Goal: Download file/media

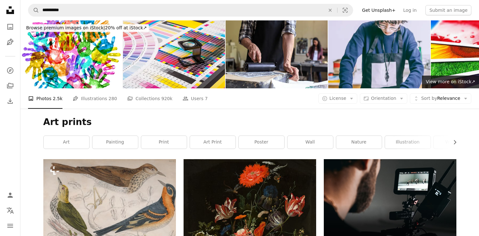
scroll to position [5164, 0]
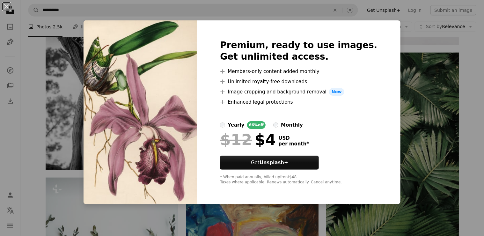
click at [470, 112] on div "An X shape Premium, ready to use images. Get unlimited access. A plus sign Memb…" at bounding box center [242, 118] width 484 height 236
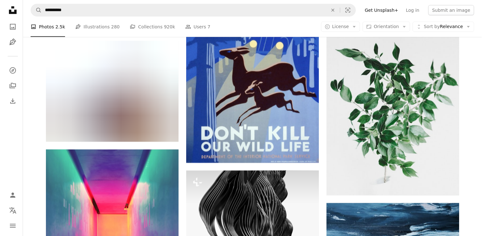
scroll to position [10136, 0]
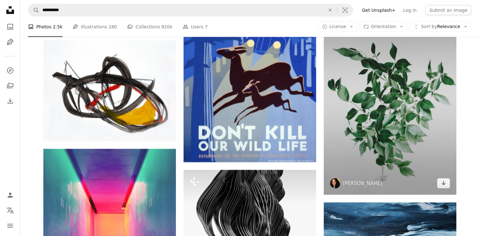
click at [429, 139] on img at bounding box center [390, 95] width 133 height 199
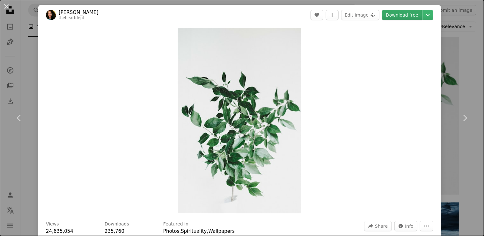
click at [412, 19] on link "Download free" at bounding box center [402, 15] width 40 height 10
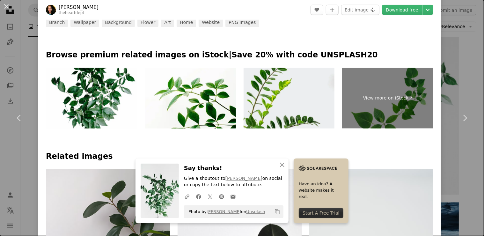
scroll to position [287, 0]
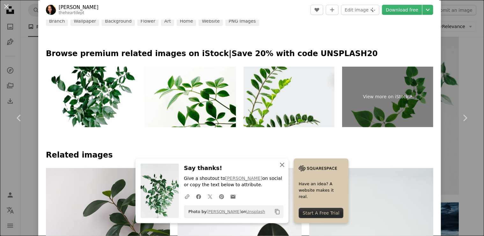
click at [281, 165] on icon "An X shape" at bounding box center [282, 165] width 8 height 8
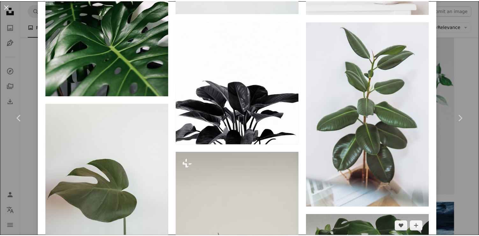
scroll to position [3561, 0]
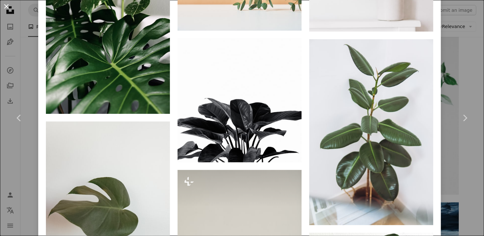
click at [7, 6] on button "An X shape" at bounding box center [7, 7] width 8 height 8
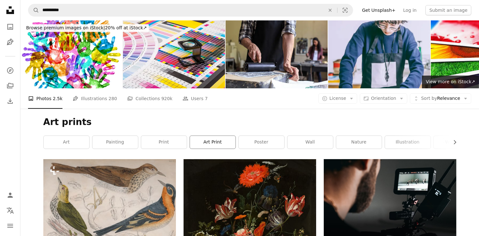
click at [202, 142] on link "art print" at bounding box center [213, 142] width 46 height 13
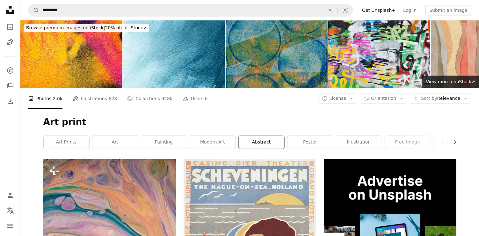
click at [269, 146] on link "abstract" at bounding box center [262, 142] width 46 height 13
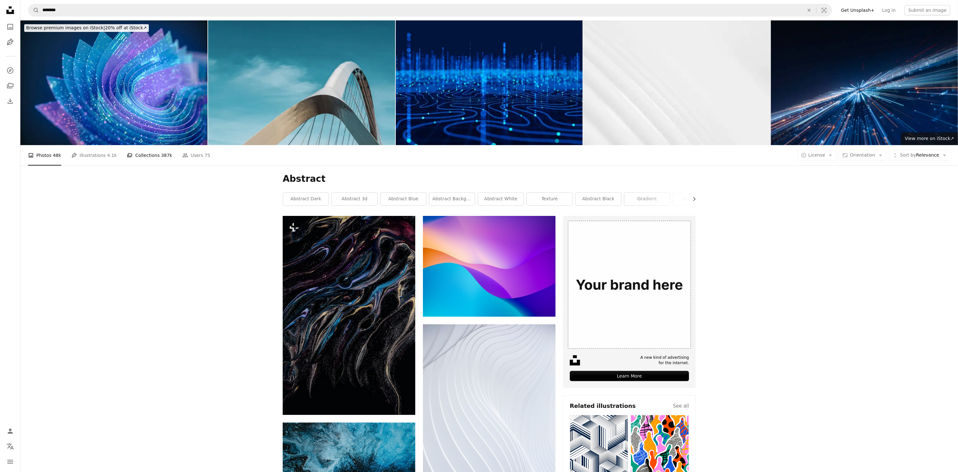
click at [138, 158] on link "A stack of folders Collections 387k" at bounding box center [149, 155] width 45 height 20
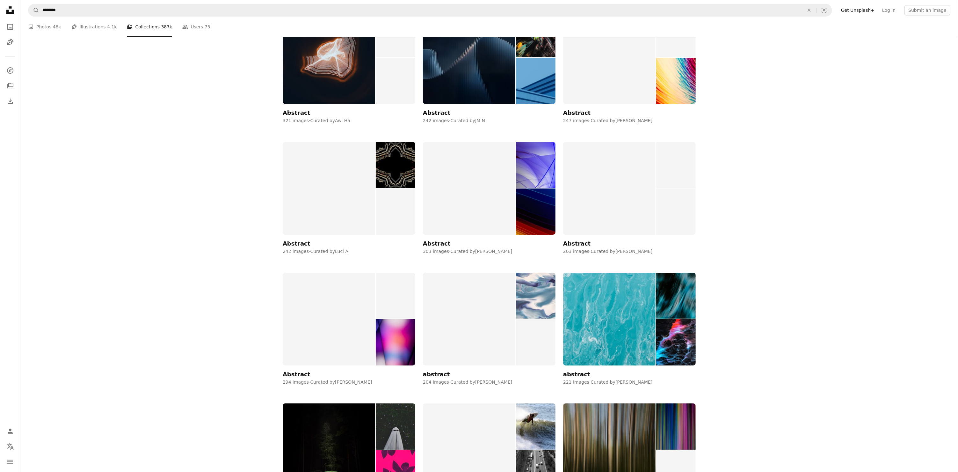
scroll to position [2167, 0]
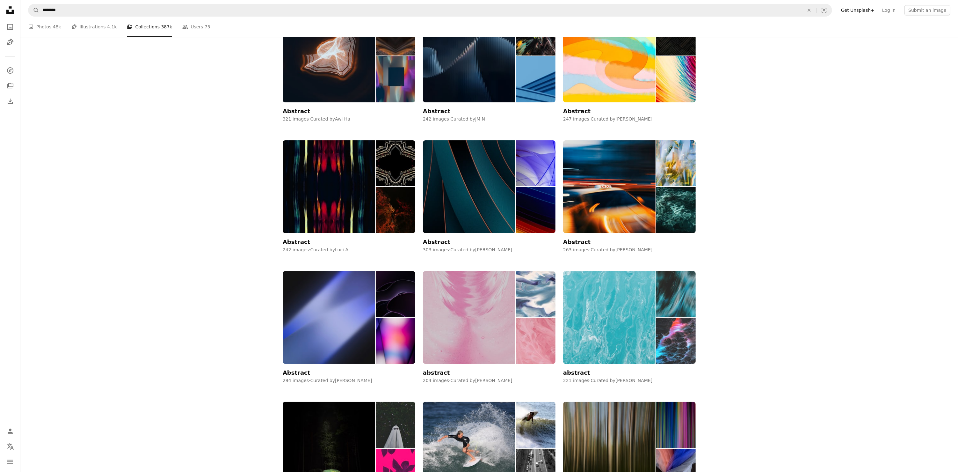
click at [479, 236] on img at bounding box center [609, 317] width 92 height 93
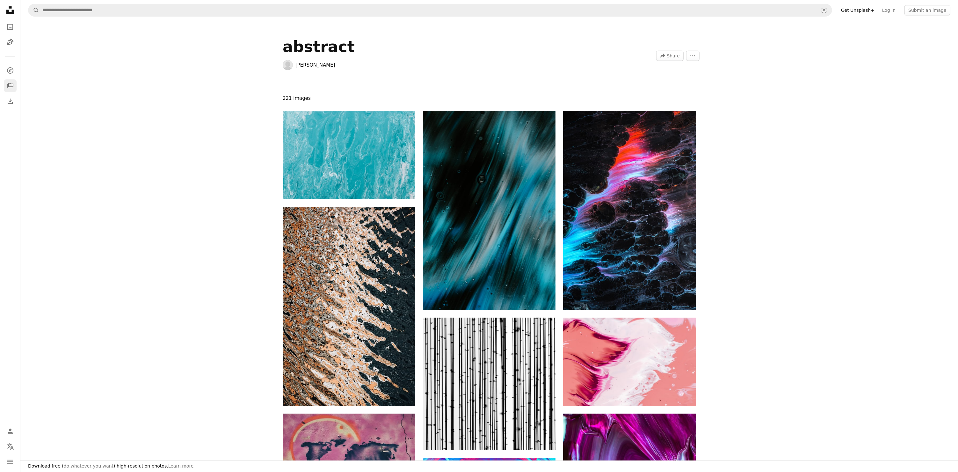
click at [5, 87] on link "A stack of folders" at bounding box center [10, 85] width 13 height 13
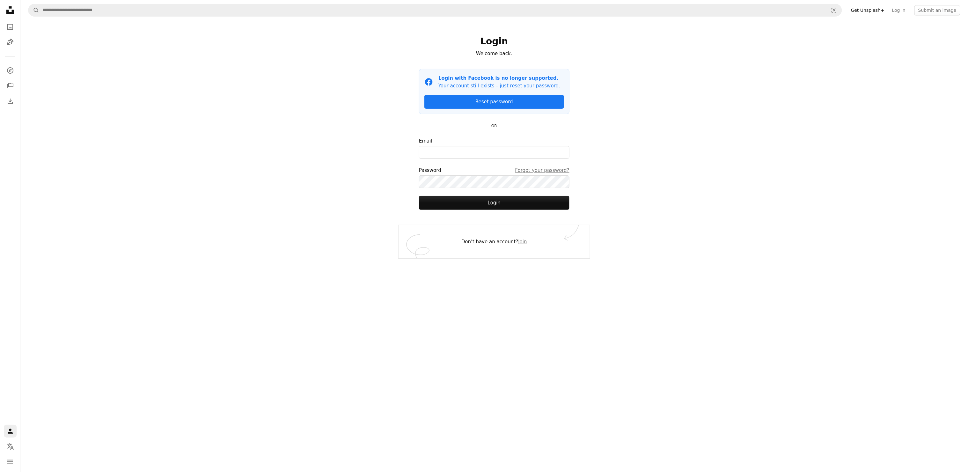
click at [3, 23] on nav "Unsplash logo Unsplash Home A photo Pen Tool A compass A stack of folders Downl…" at bounding box center [10, 236] width 20 height 472
click at [11, 26] on icon "A photo" at bounding box center [10, 27] width 8 height 8
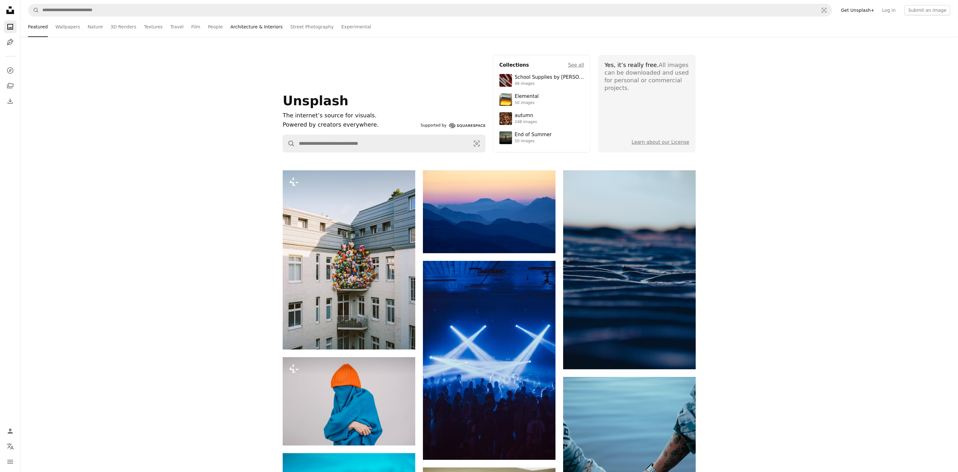
click at [230, 24] on link "Architecture & Interiors" at bounding box center [256, 27] width 52 height 20
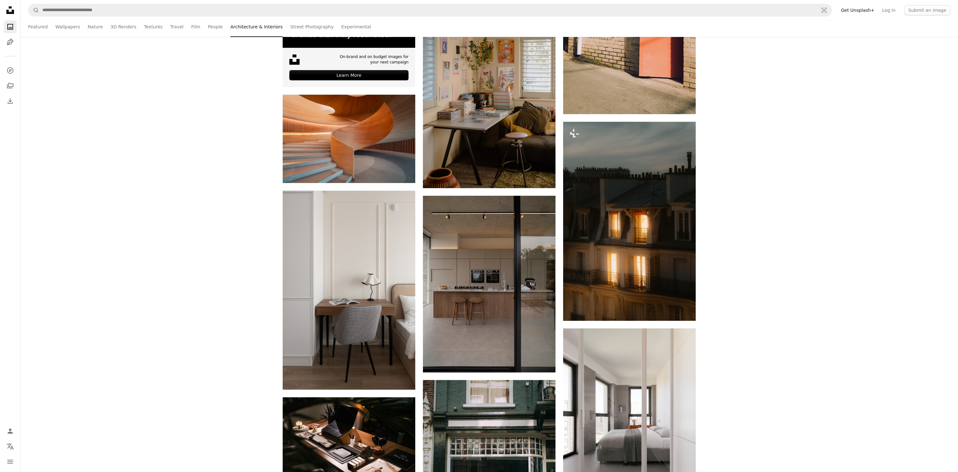
scroll to position [574, 0]
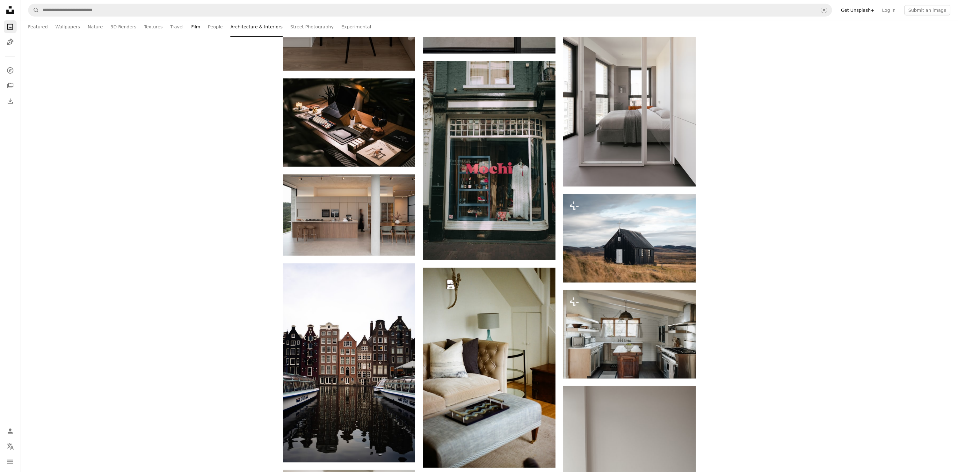
click at [191, 25] on link "Film" at bounding box center [195, 27] width 9 height 20
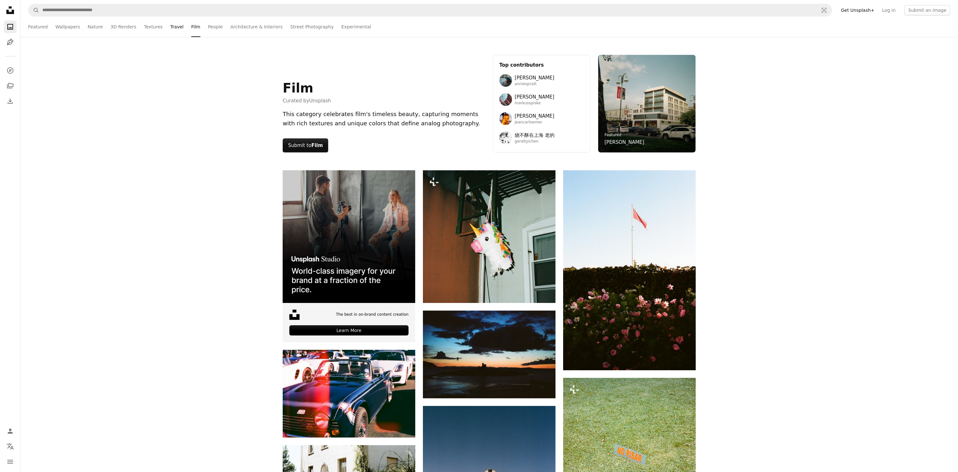
click at [170, 30] on link "Travel" at bounding box center [176, 27] width 13 height 20
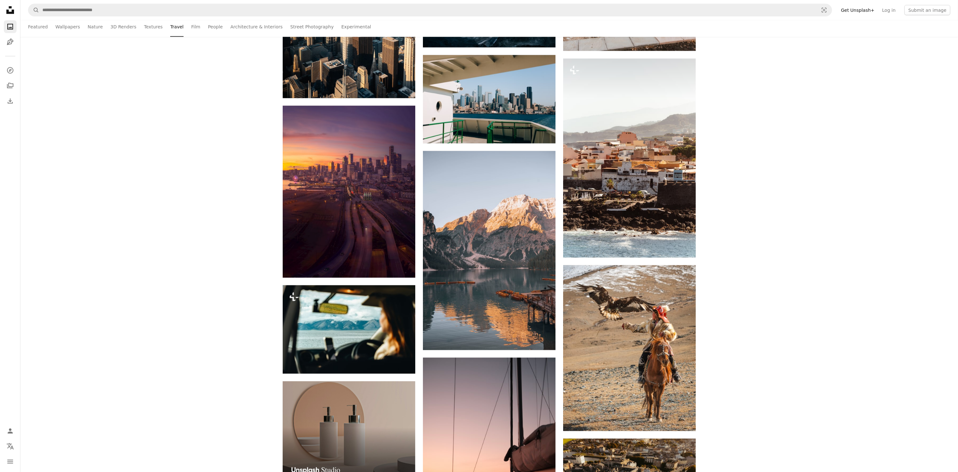
scroll to position [1147, 0]
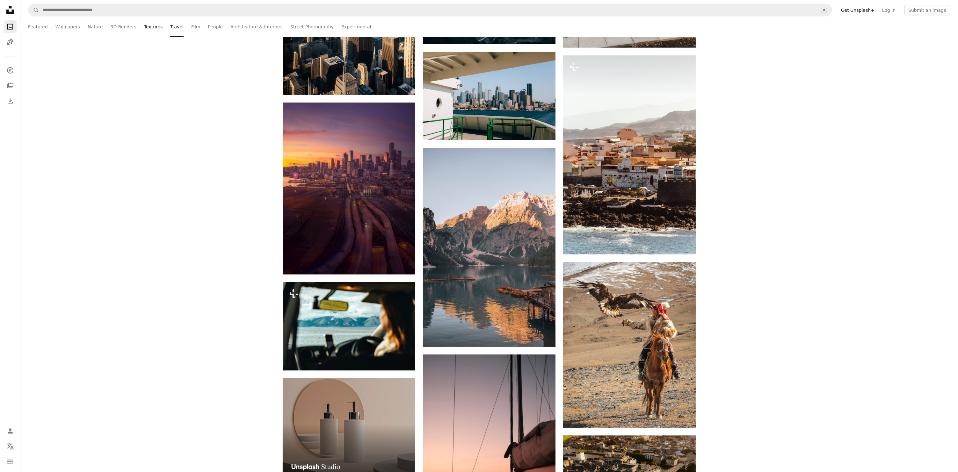
click at [145, 23] on link "Textures" at bounding box center [153, 27] width 19 height 20
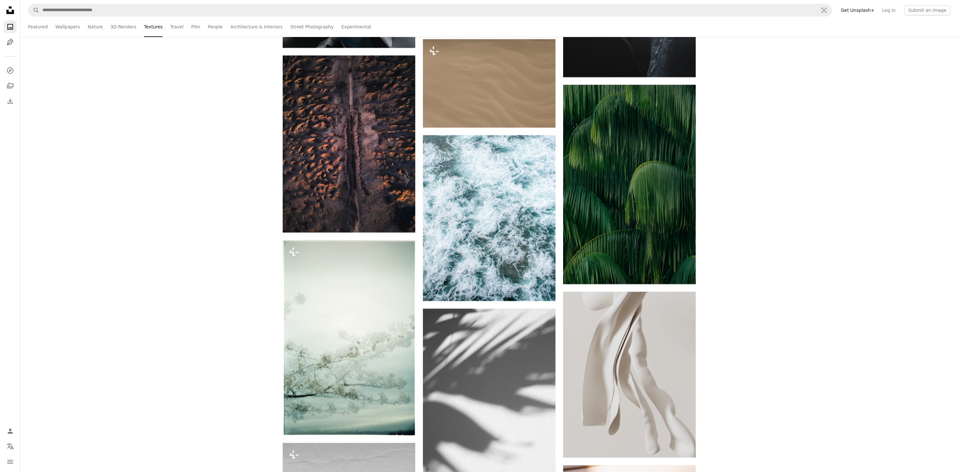
scroll to position [12049, 0]
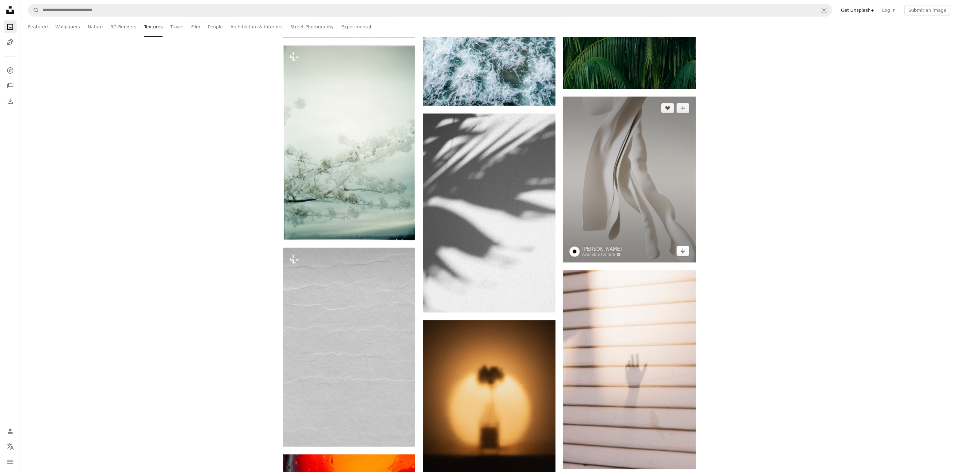
click at [479, 236] on icon "Download" at bounding box center [683, 250] width 4 height 4
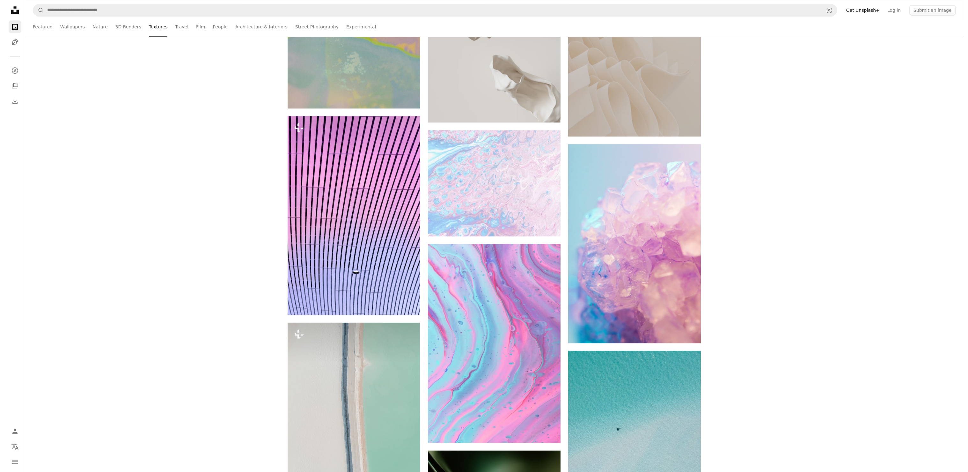
scroll to position [8989, 0]
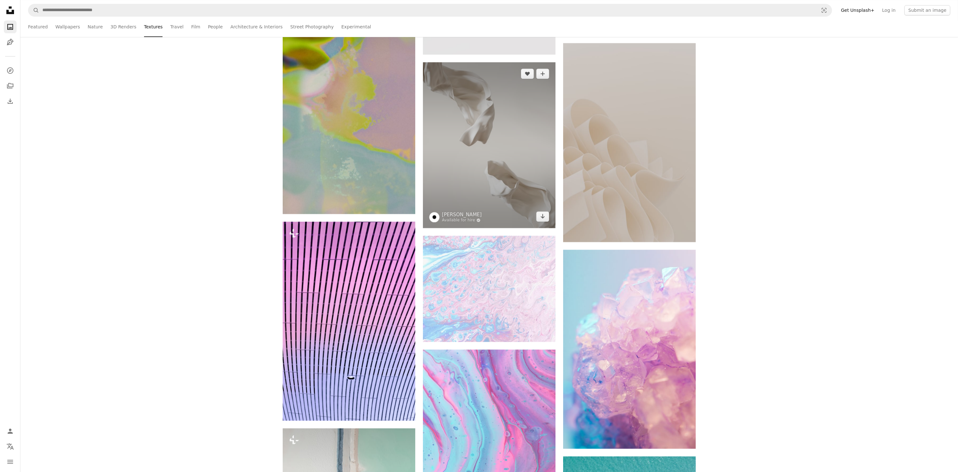
click at [479, 222] on img at bounding box center [489, 145] width 133 height 166
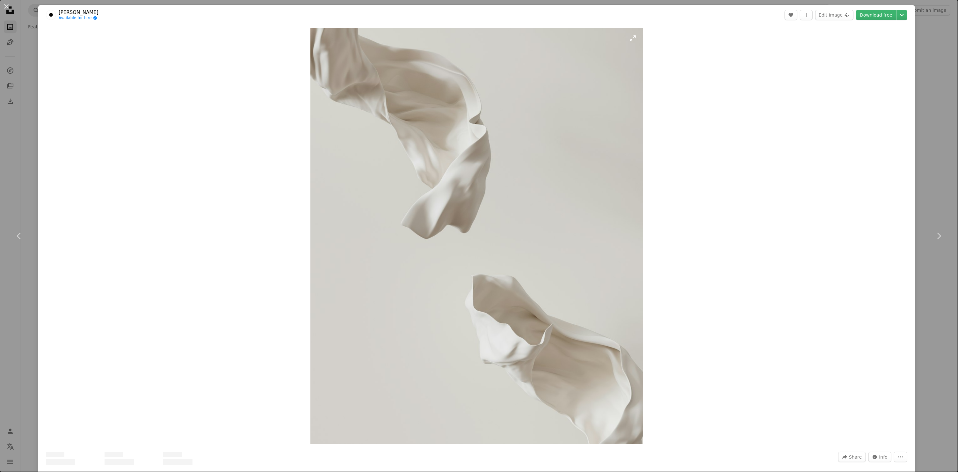
click at [479, 218] on img "Zoom in on this image" at bounding box center [476, 236] width 333 height 416
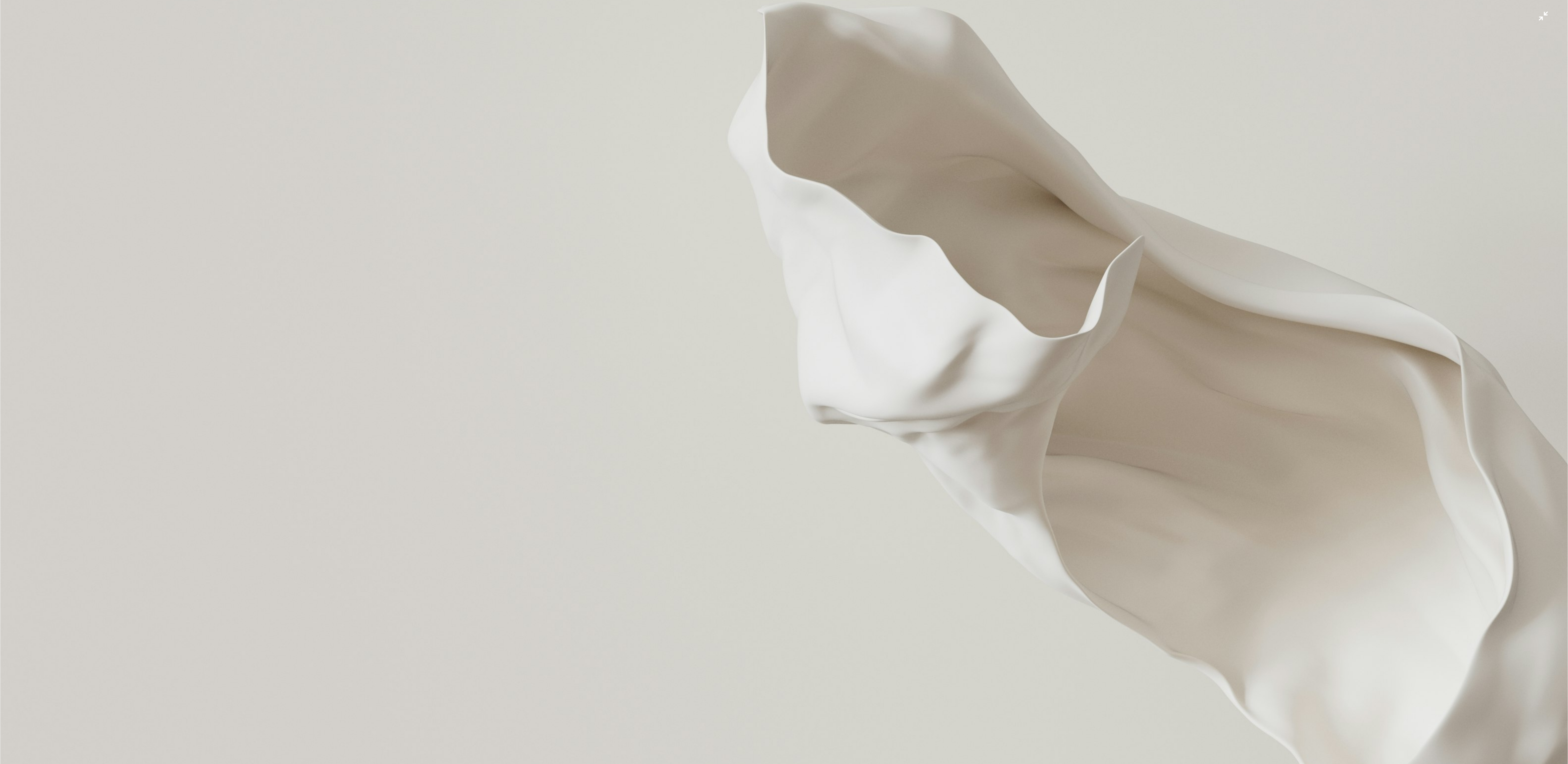
scroll to position [578, 0]
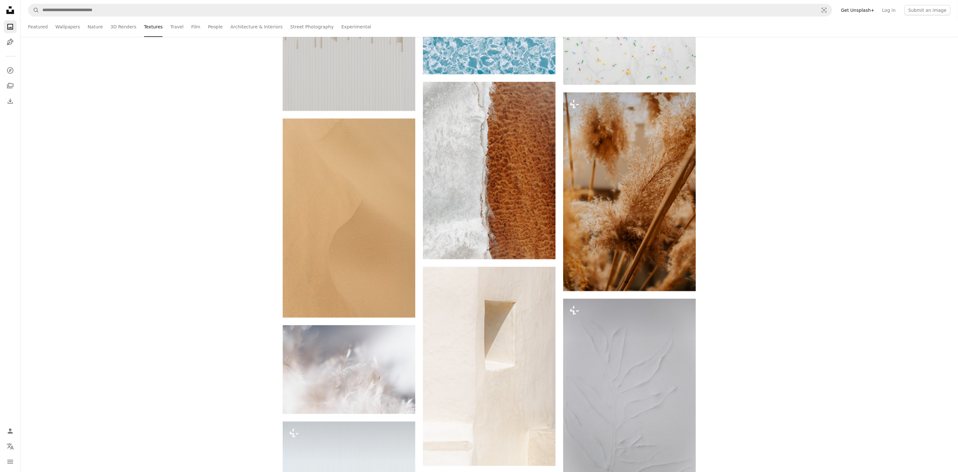
scroll to position [9984, 0]
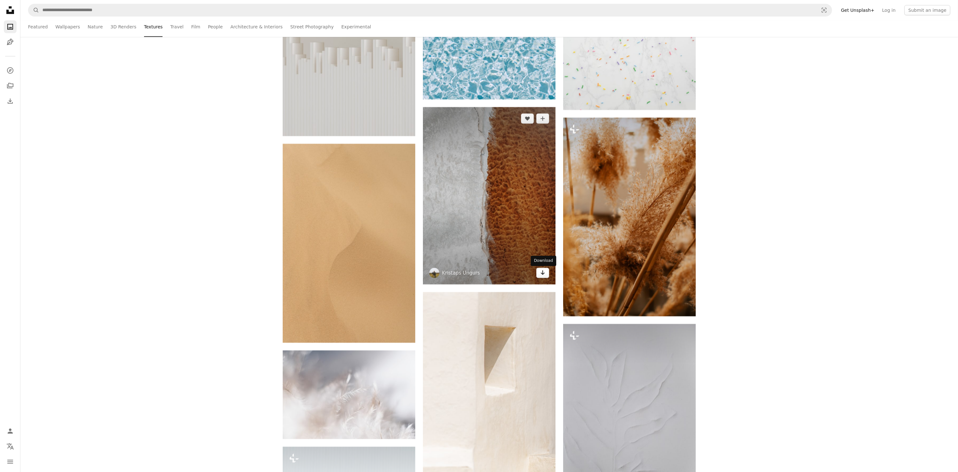
click at [479, 236] on icon "Arrow pointing down" at bounding box center [542, 273] width 5 height 8
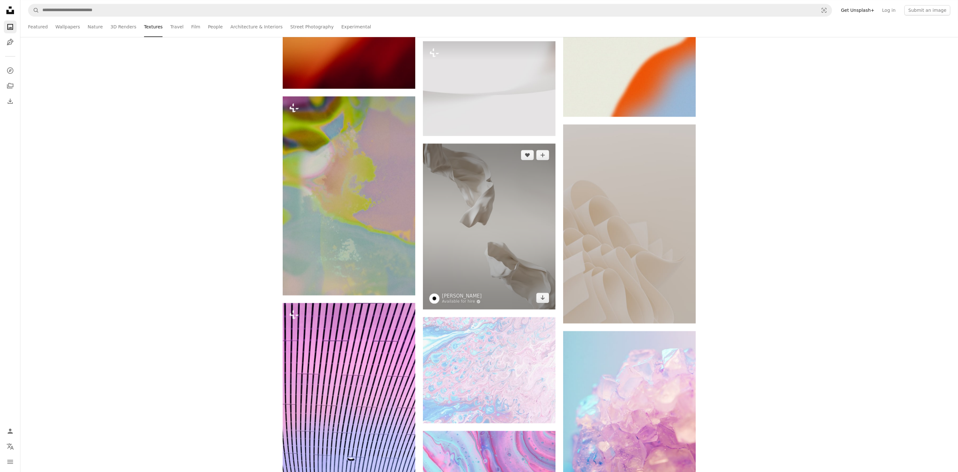
scroll to position [8900, 0]
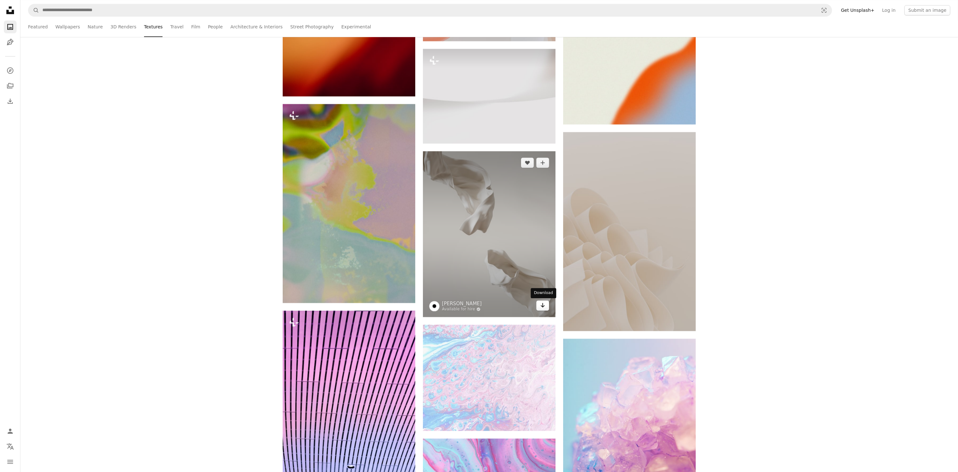
click at [479, 236] on icon "Arrow pointing down" at bounding box center [542, 305] width 5 height 8
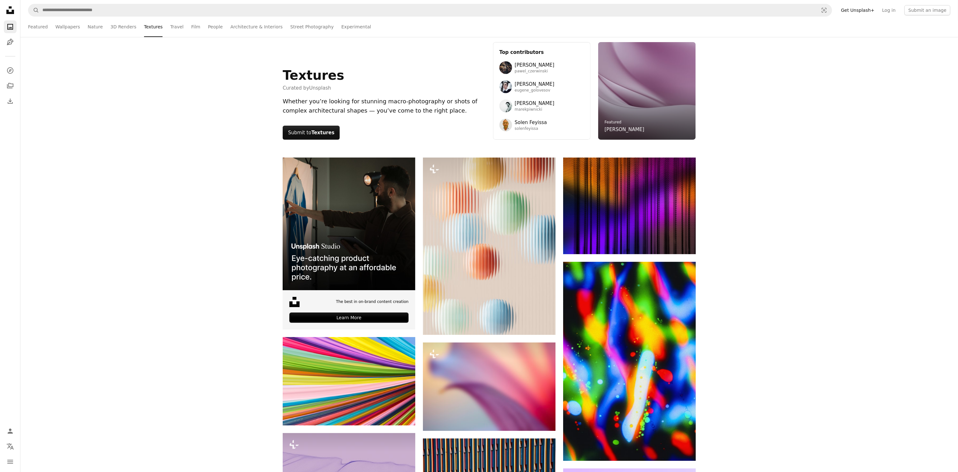
scroll to position [0, 0]
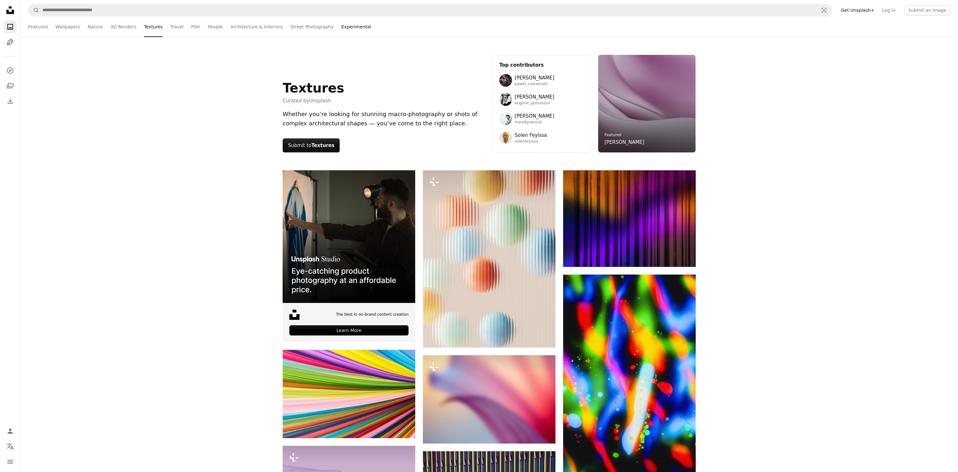
click at [341, 31] on link "Experimental" at bounding box center [356, 27] width 30 height 20
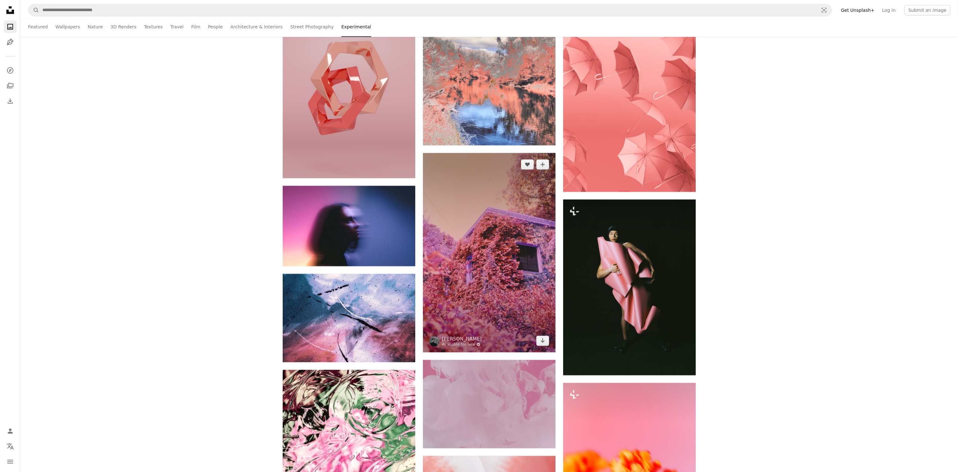
scroll to position [12495, 0]
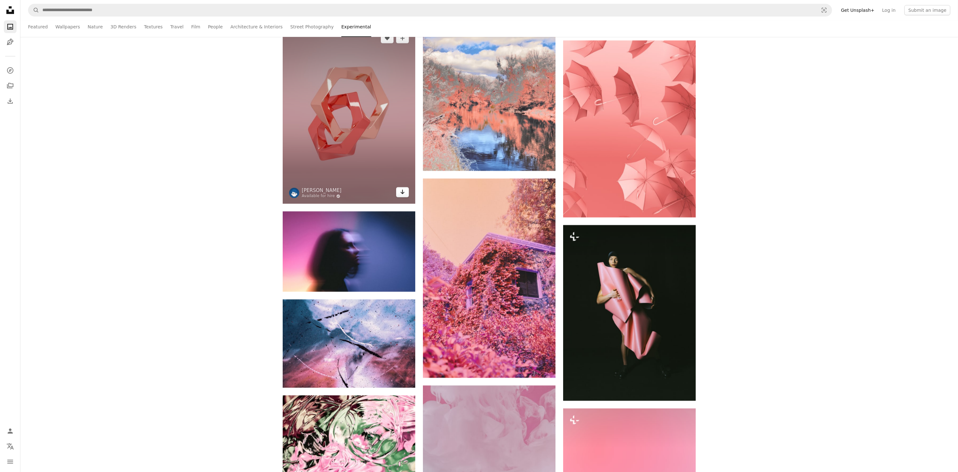
click at [403, 196] on icon "Arrow pointing down" at bounding box center [402, 192] width 5 height 8
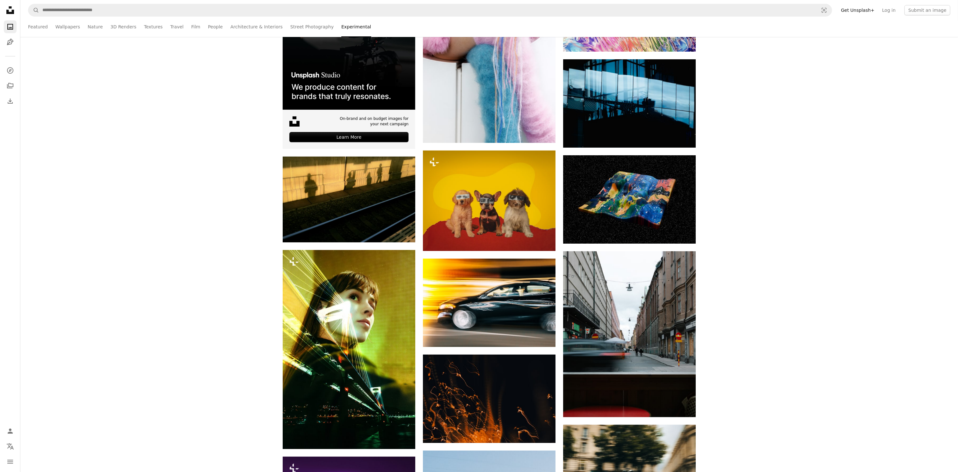
scroll to position [0, 0]
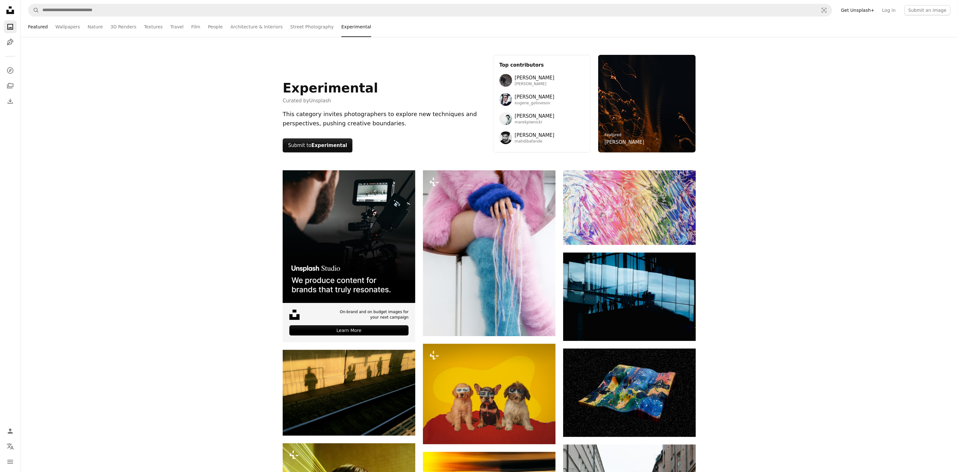
click at [29, 27] on link "Featured" at bounding box center [38, 27] width 20 height 20
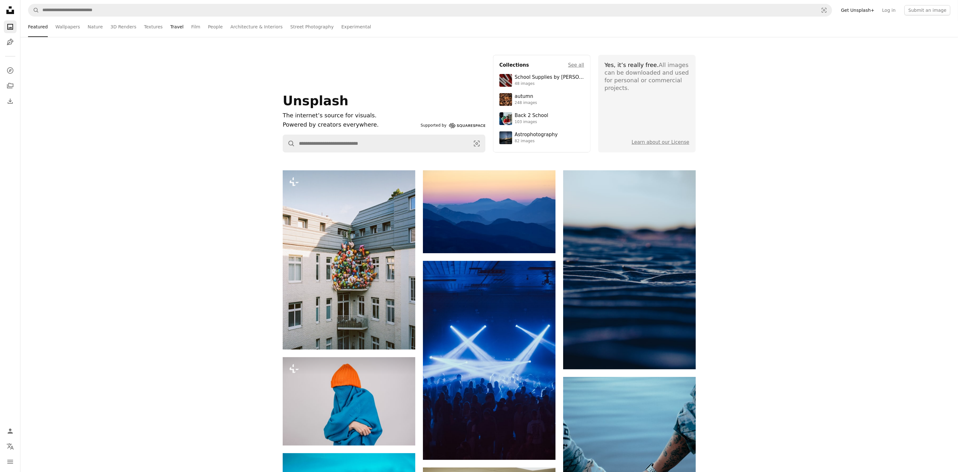
click at [170, 22] on link "Travel" at bounding box center [176, 27] width 13 height 20
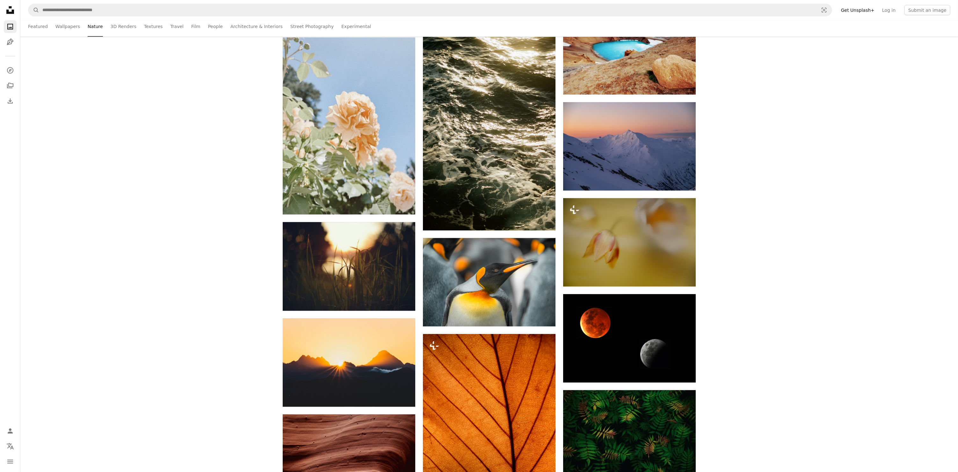
scroll to position [27540, 0]
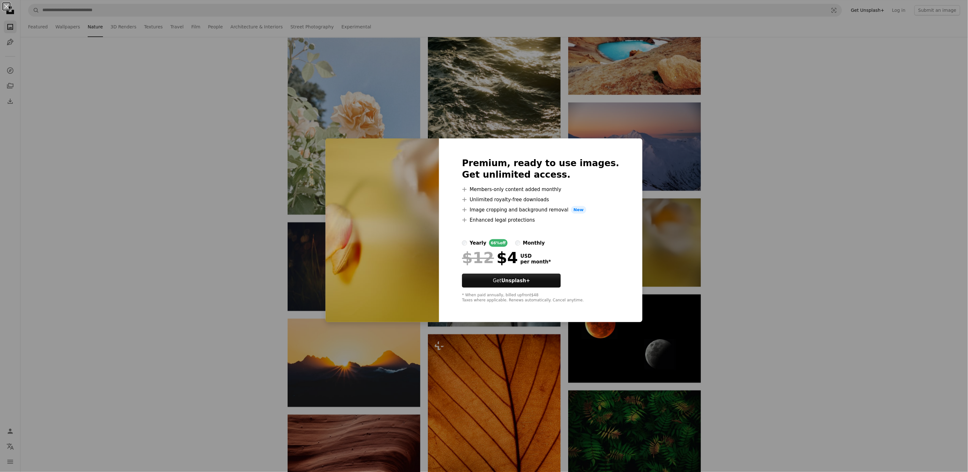
click at [156, 207] on div "An X shape Premium, ready to use images. Get unlimited access. A plus sign Memb…" at bounding box center [484, 236] width 968 height 472
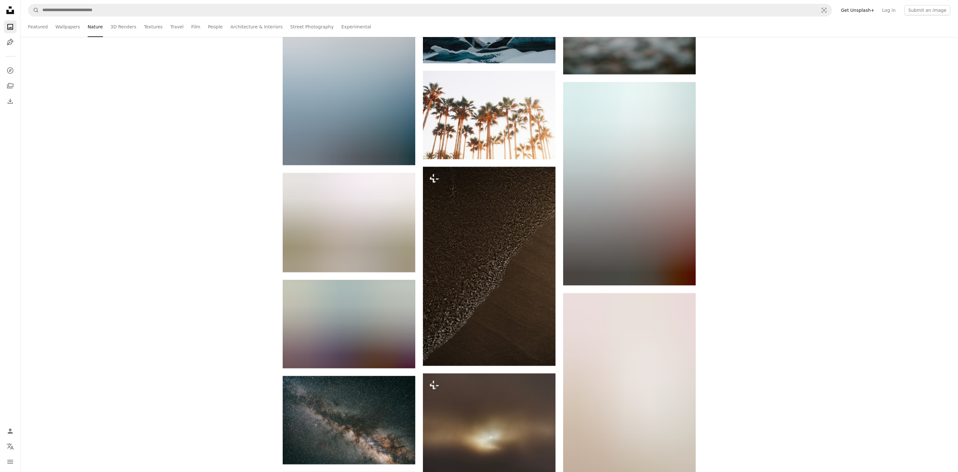
scroll to position [40481, 0]
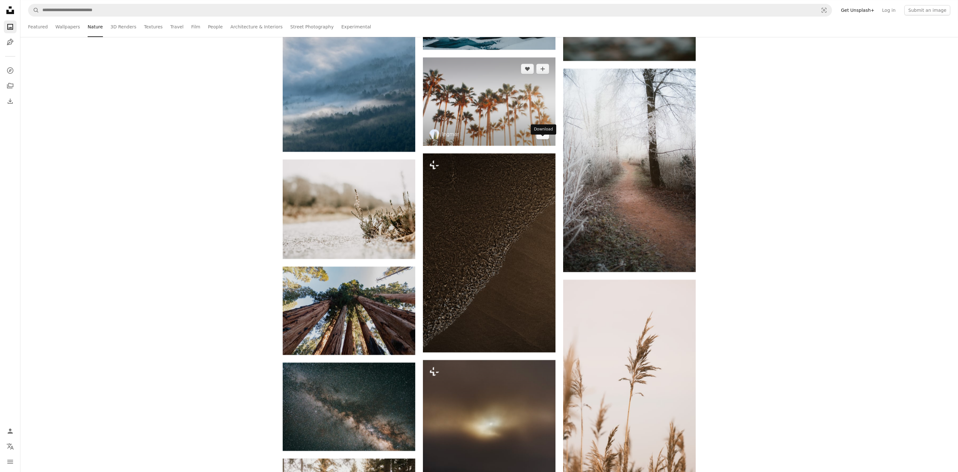
click at [542, 138] on icon "Arrow pointing down" at bounding box center [542, 134] width 5 height 8
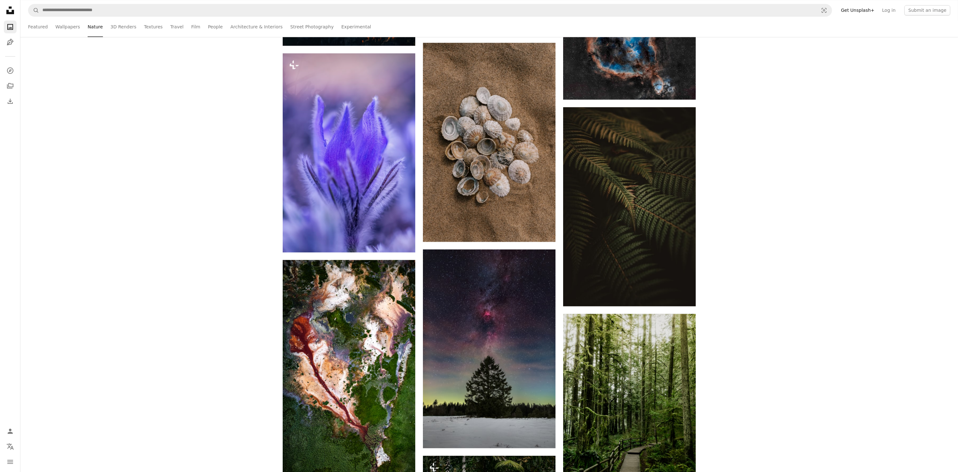
scroll to position [45135, 0]
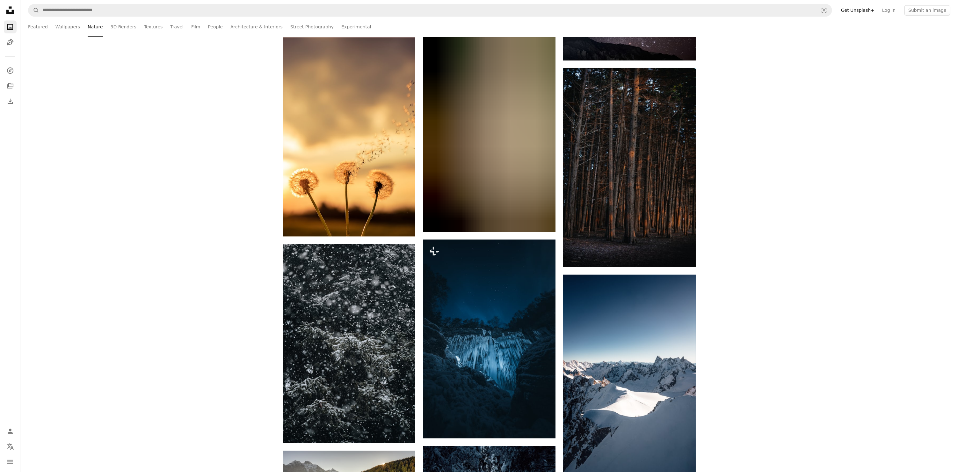
scroll to position [49980, 0]
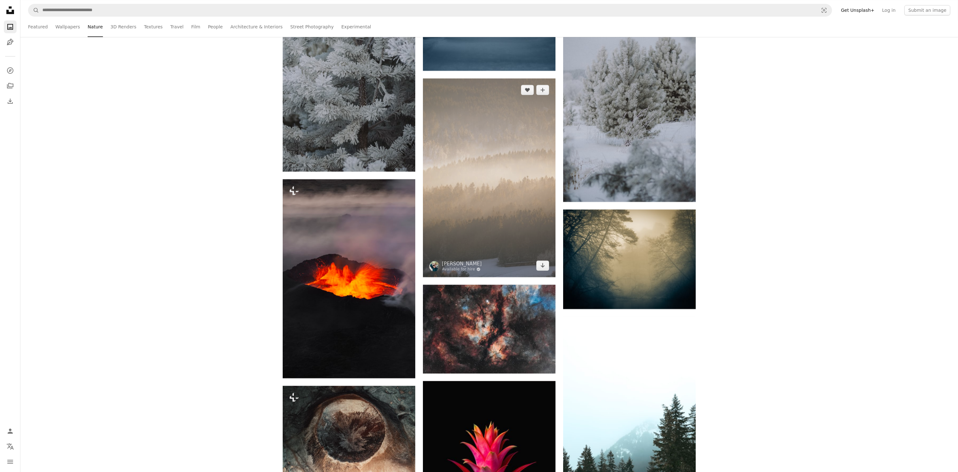
click at [483, 165] on img at bounding box center [489, 177] width 133 height 199
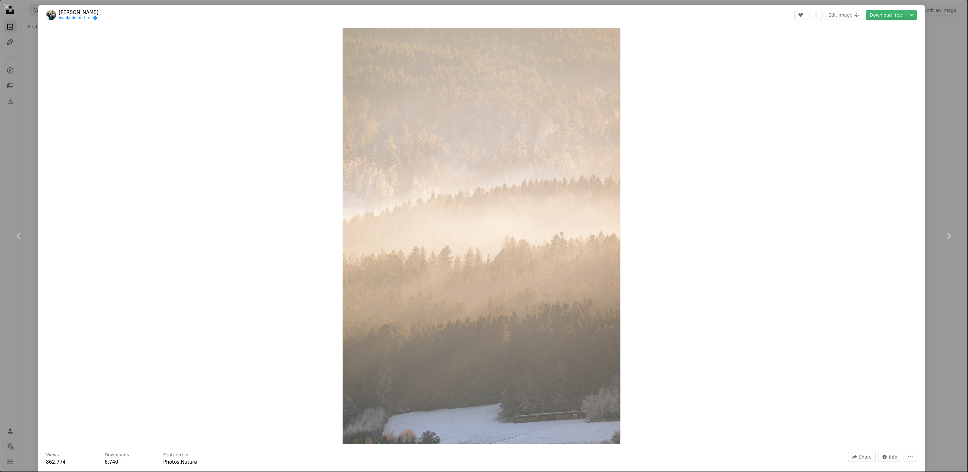
click at [5, 7] on button "An X shape" at bounding box center [7, 7] width 8 height 8
click at [882, 17] on nav "A magnifying glass Visual search Get Unsplash+ Log in Submit an image" at bounding box center [493, 10] width 947 height 20
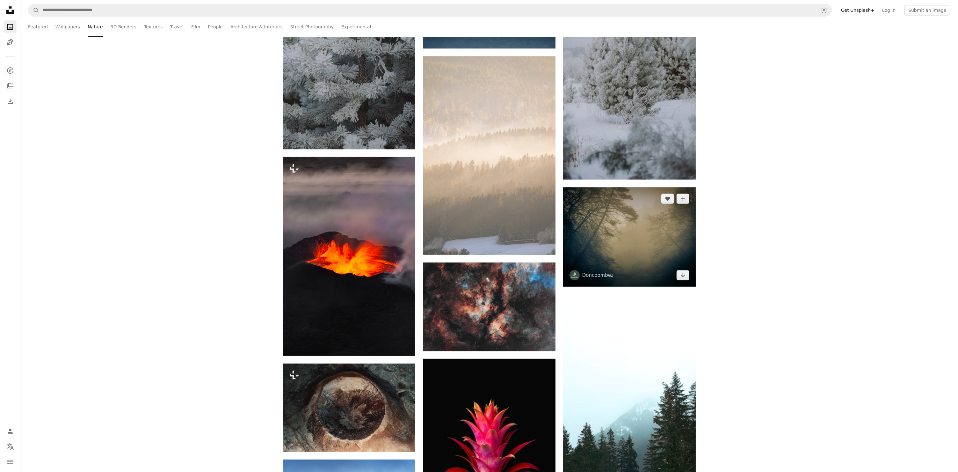
scroll to position [49980, 0]
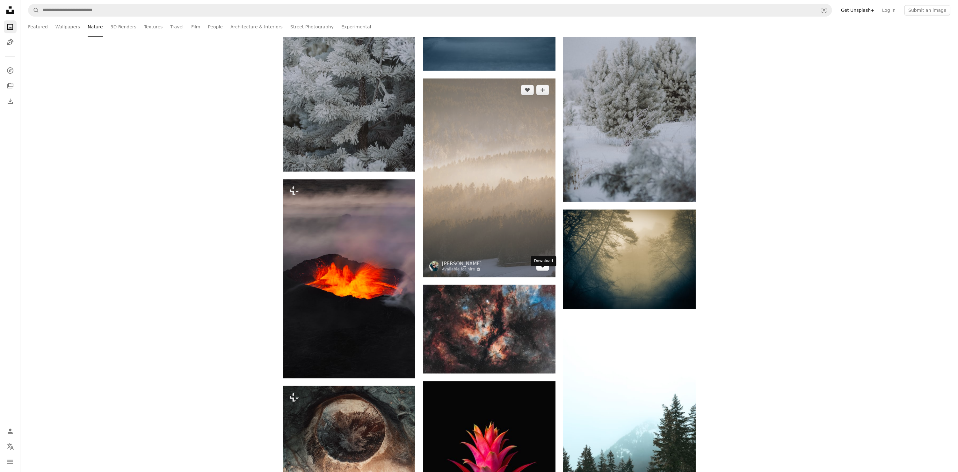
click at [539, 271] on link "Arrow pointing down" at bounding box center [542, 265] width 13 height 10
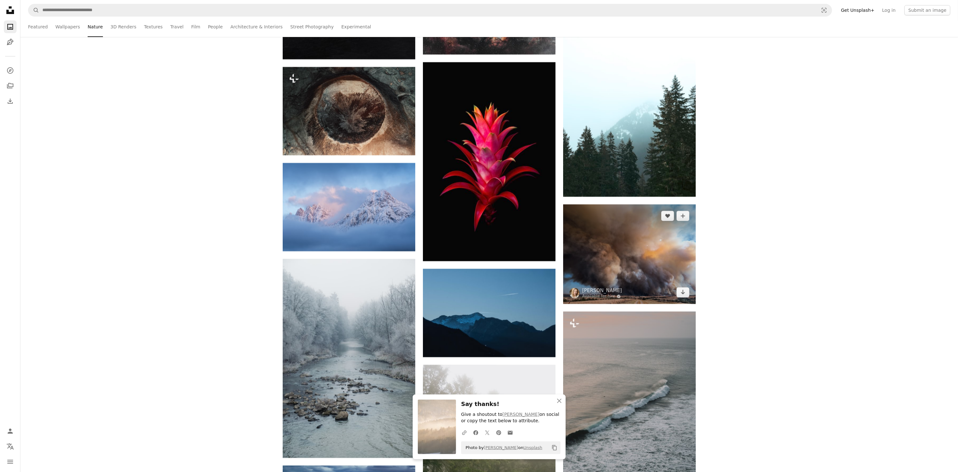
scroll to position [50426, 0]
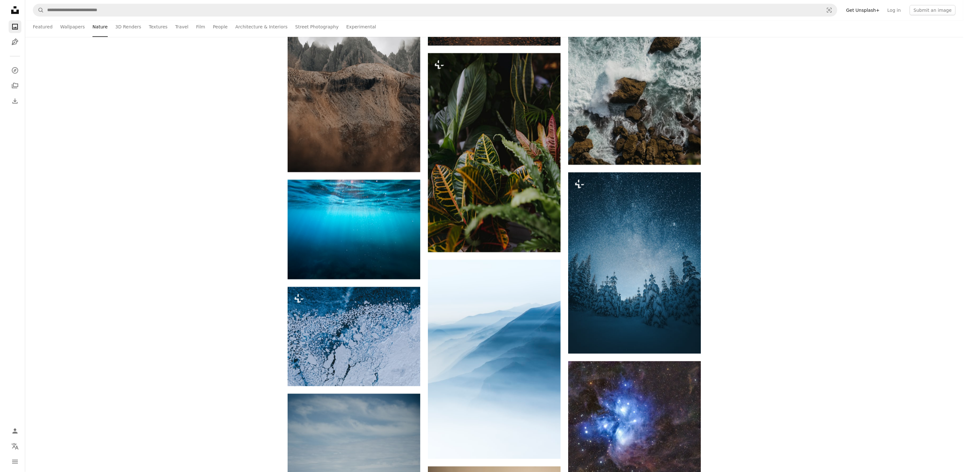
scroll to position [53677, 0]
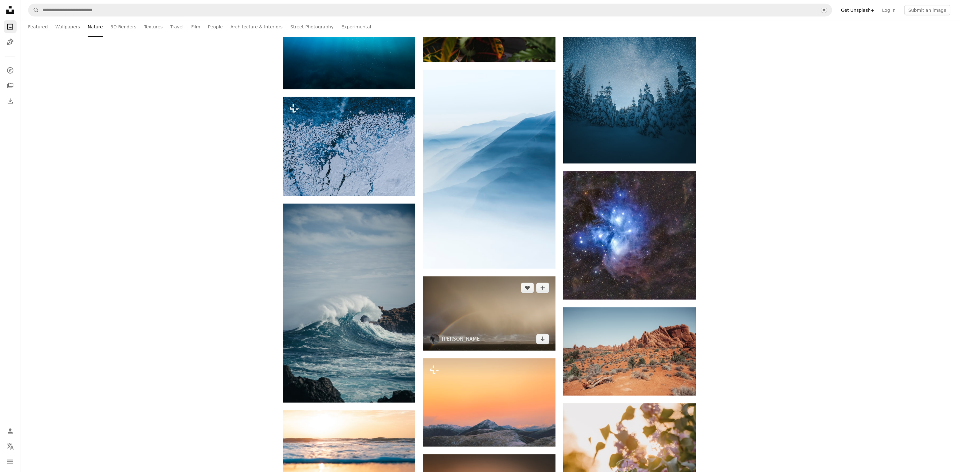
click at [533, 322] on img at bounding box center [489, 313] width 133 height 75
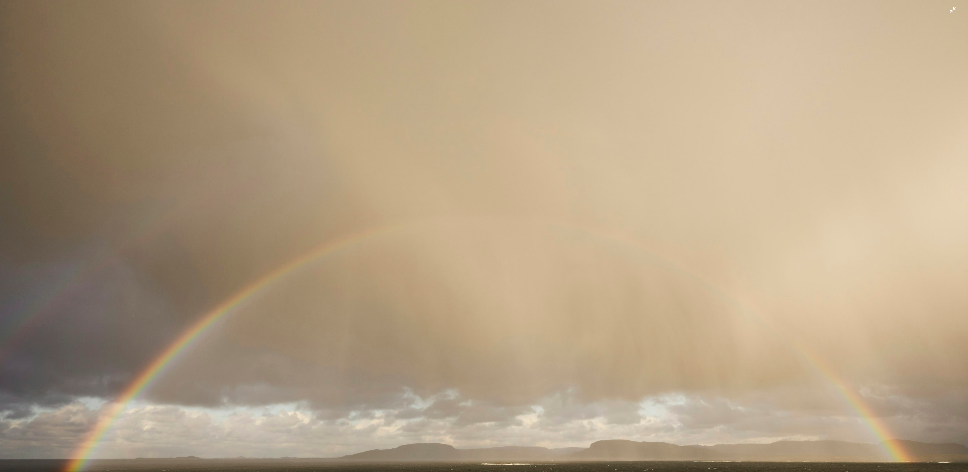
scroll to position [62, 0]
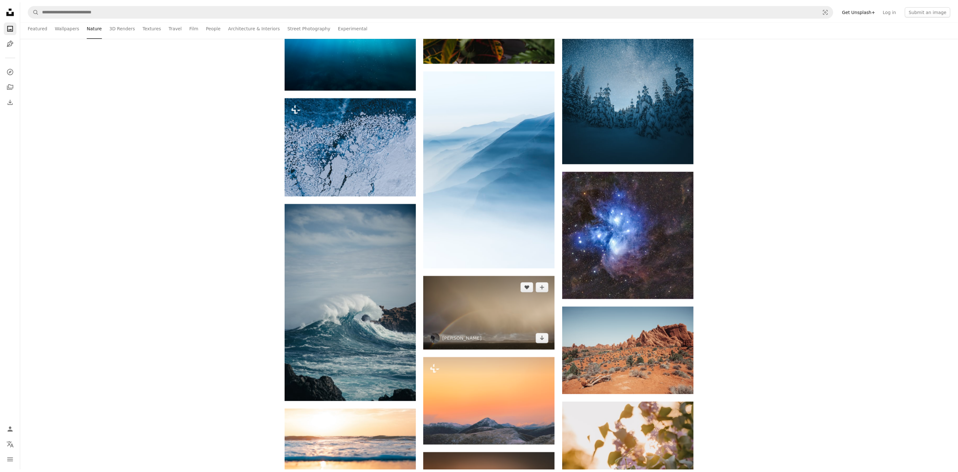
scroll to position [53741, 0]
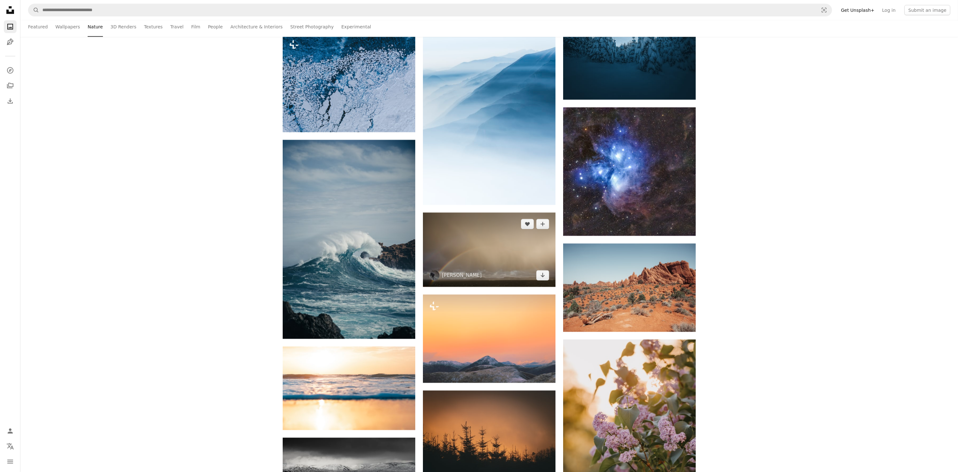
click at [487, 257] on img at bounding box center [489, 250] width 133 height 75
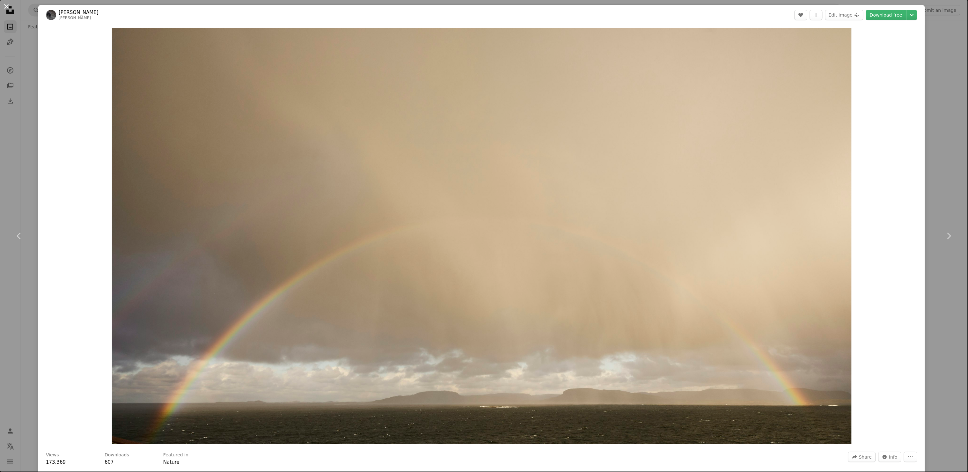
click at [4, 4] on button "An X shape" at bounding box center [7, 7] width 8 height 8
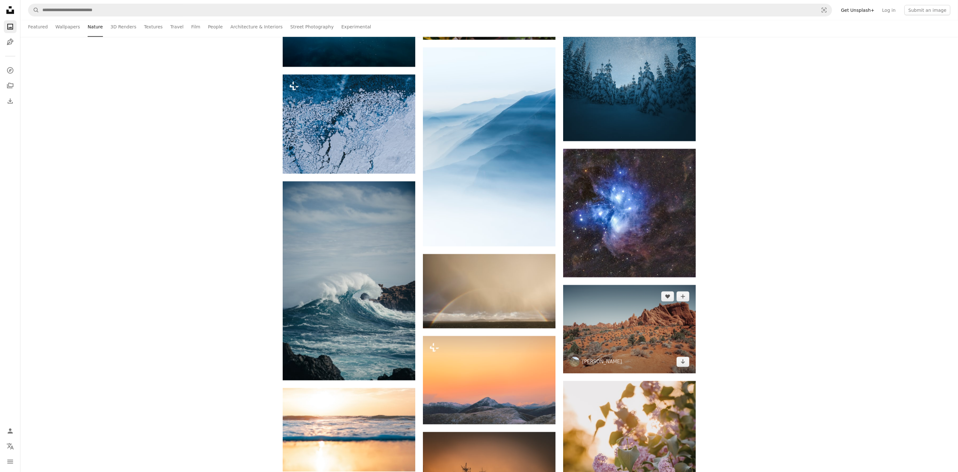
scroll to position [53677, 0]
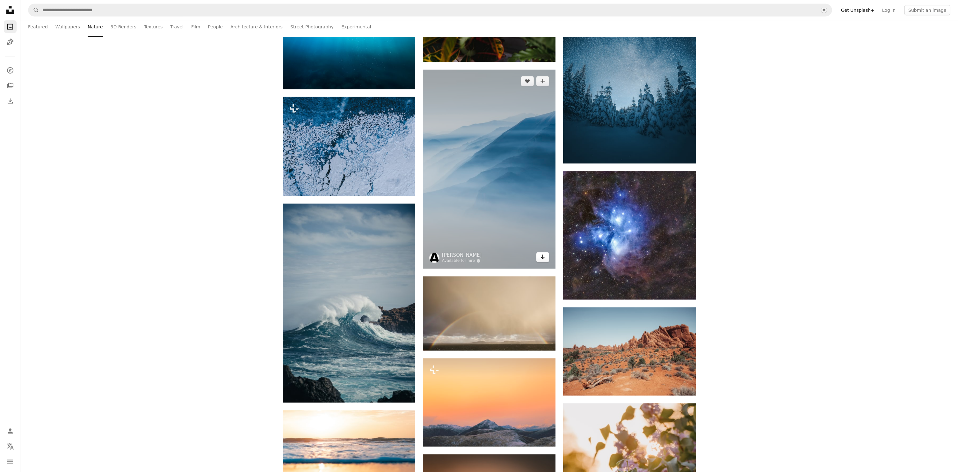
click at [543, 261] on icon "Arrow pointing down" at bounding box center [542, 257] width 5 height 8
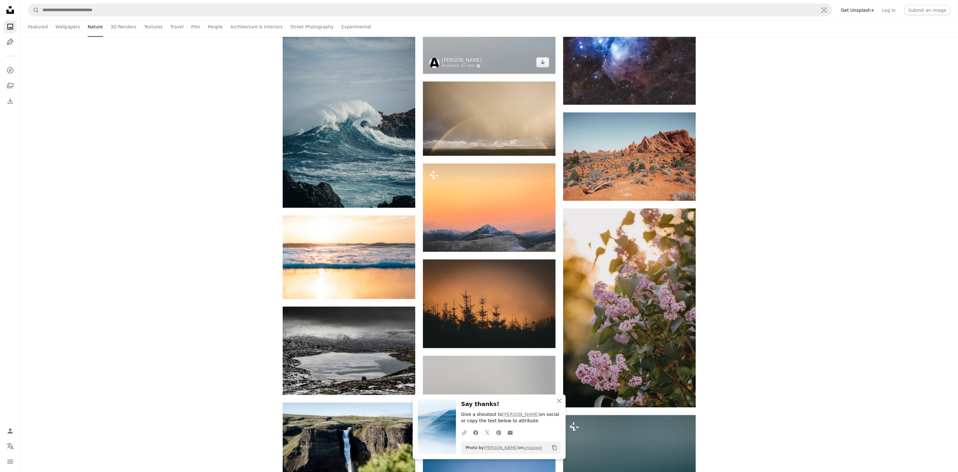
scroll to position [53996, 0]
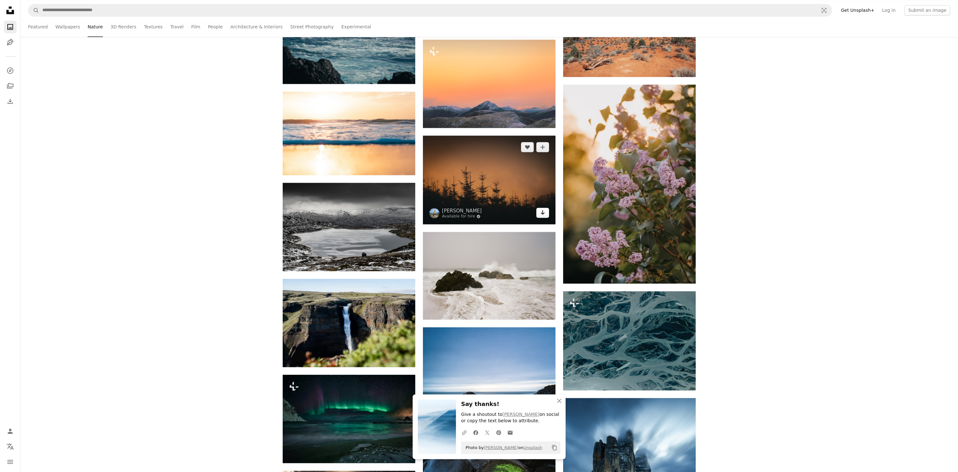
click at [544, 218] on link "Arrow pointing down" at bounding box center [542, 213] width 13 height 10
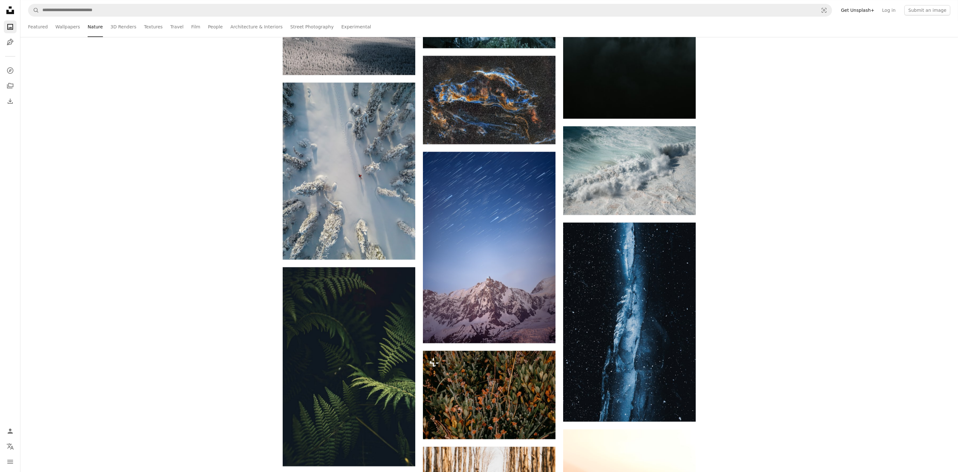
scroll to position [54697, 0]
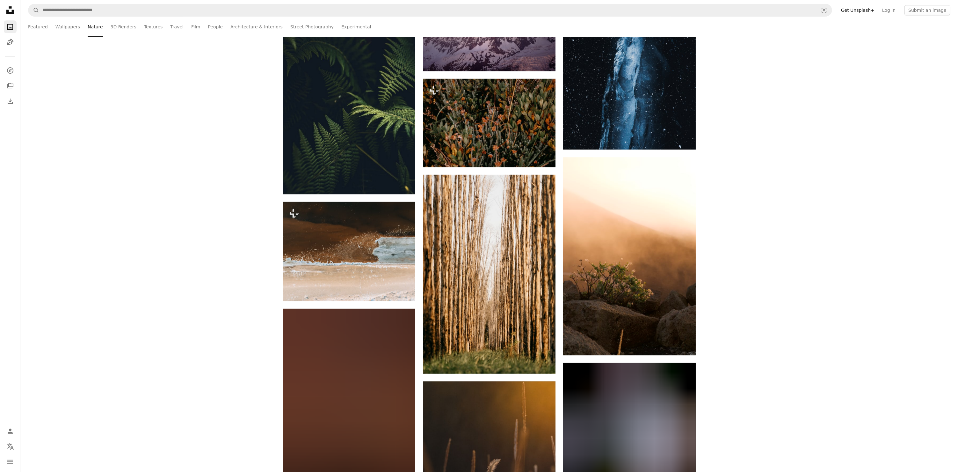
scroll to position [55207, 0]
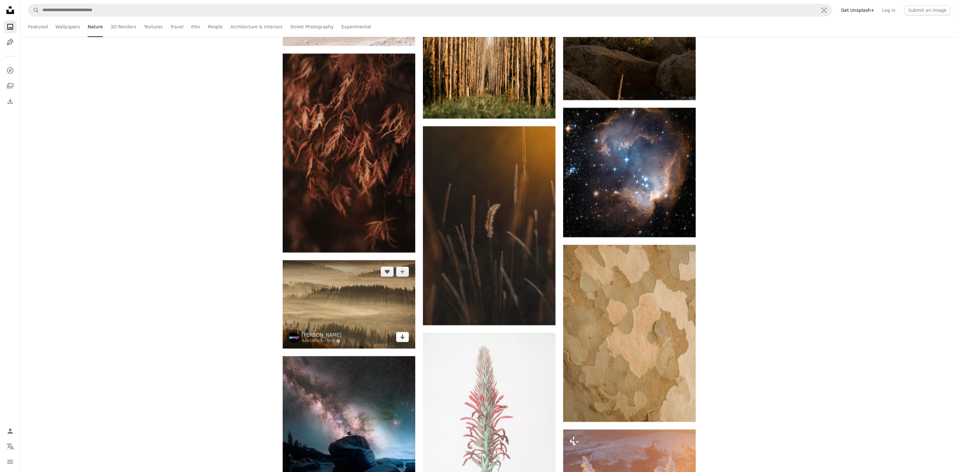
click at [401, 340] on icon "Arrow pointing down" at bounding box center [402, 337] width 5 height 8
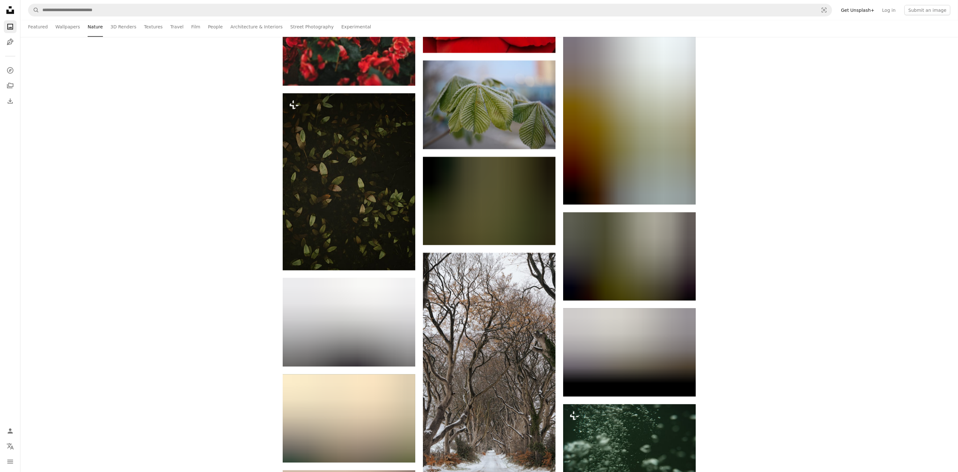
scroll to position [58645, 0]
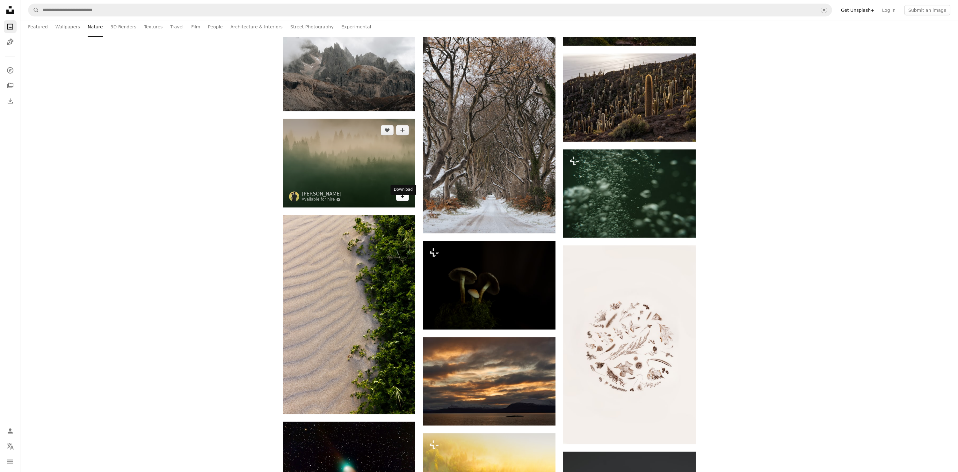
click at [405, 200] on icon "Arrow pointing down" at bounding box center [402, 196] width 5 height 8
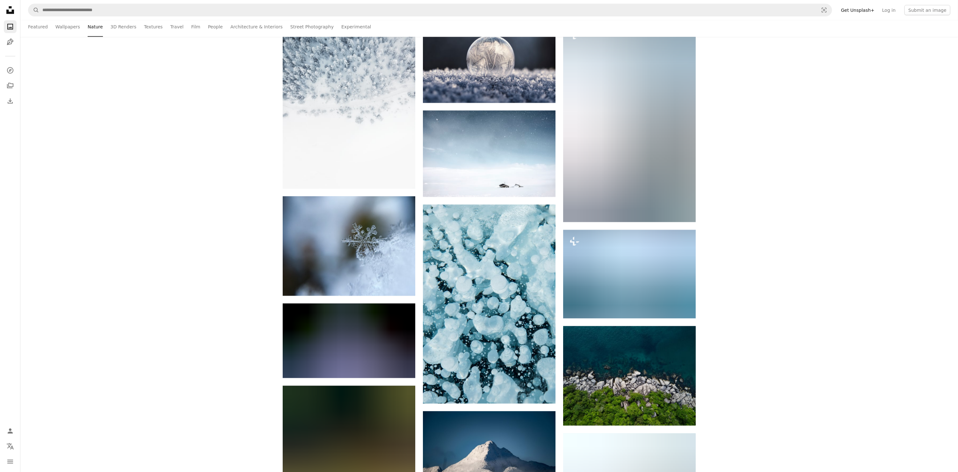
scroll to position [61443, 0]
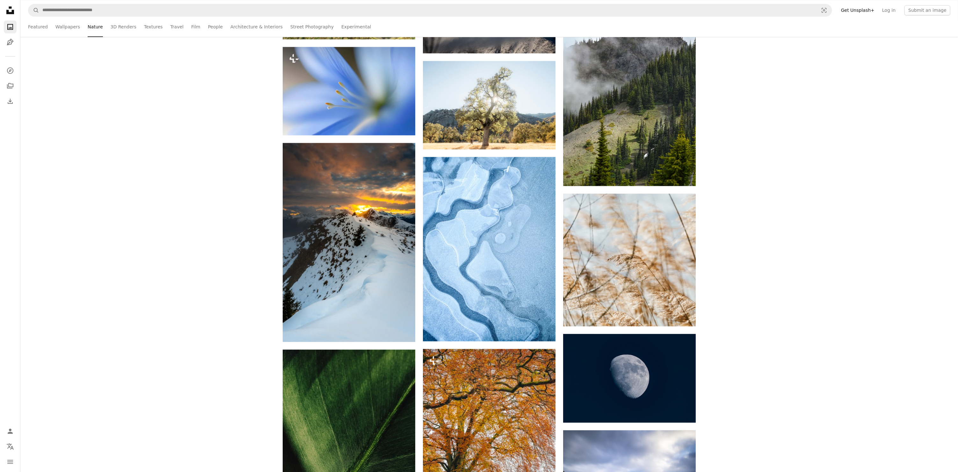
drag, startPoint x: 115, startPoint y: 304, endPoint x: 121, endPoint y: 309, distance: 7.7
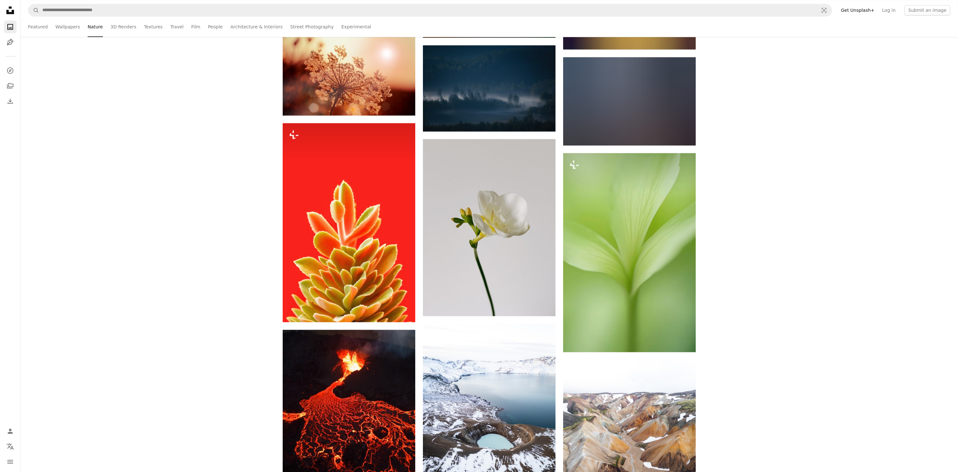
scroll to position [66351, 0]
